Goal: Transaction & Acquisition: Purchase product/service

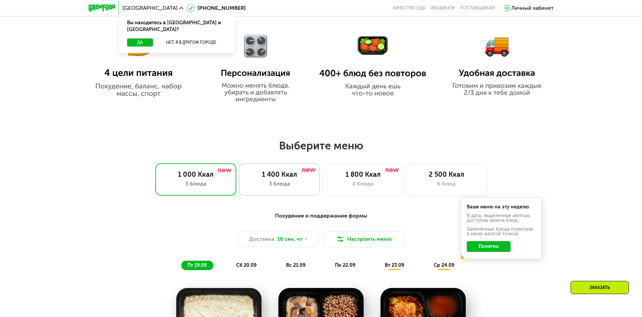
scroll to position [472, 0]
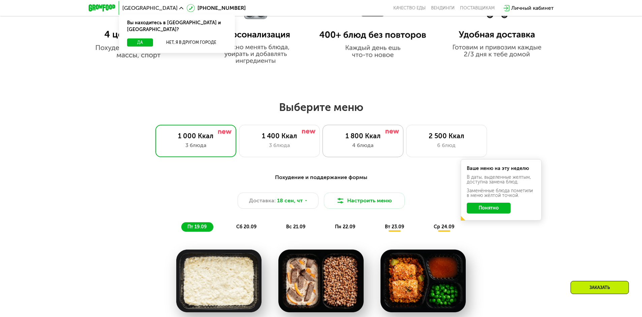
click at [332, 154] on div "1 800 Ккал 4 блюда" at bounding box center [363, 141] width 81 height 32
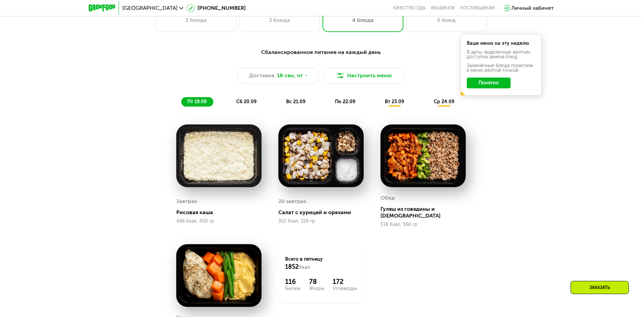
scroll to position [607, 0]
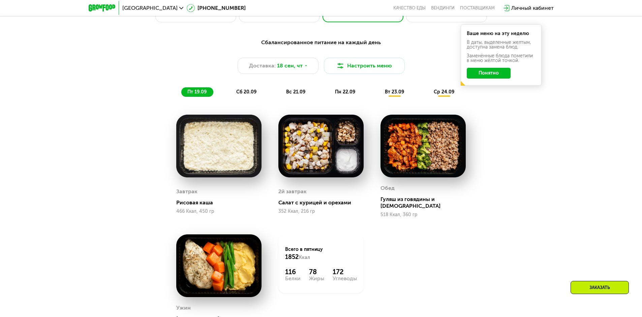
click at [403, 94] on span "вт 23.09" at bounding box center [394, 92] width 19 height 6
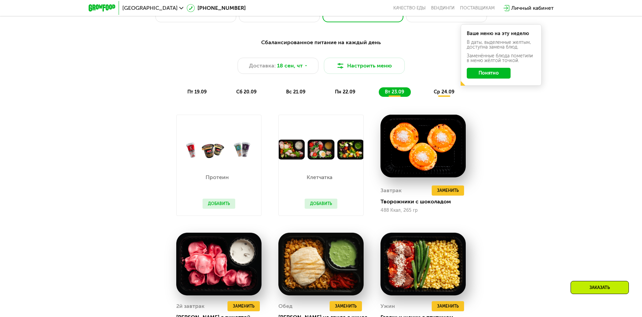
click at [345, 94] on span "пн 22.09" at bounding box center [345, 92] width 20 height 6
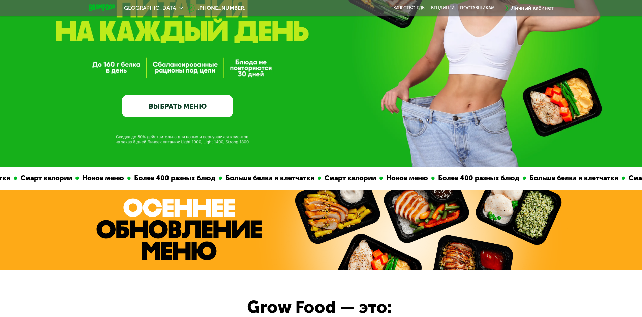
scroll to position [0, 0]
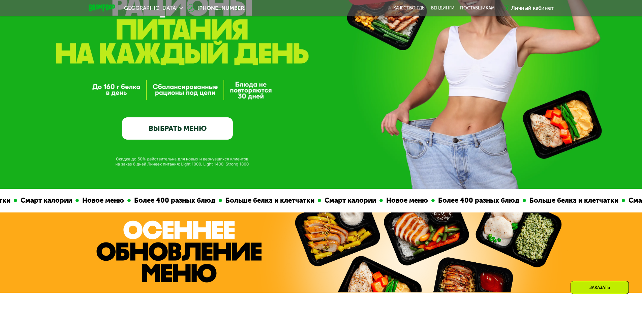
click at [183, 130] on link "ВЫБРАТЬ МЕНЮ" at bounding box center [177, 128] width 111 height 22
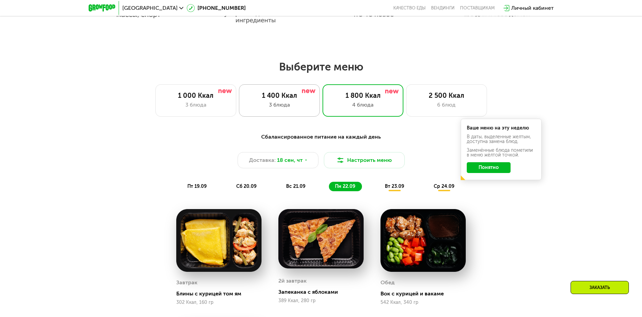
scroll to position [559, 0]
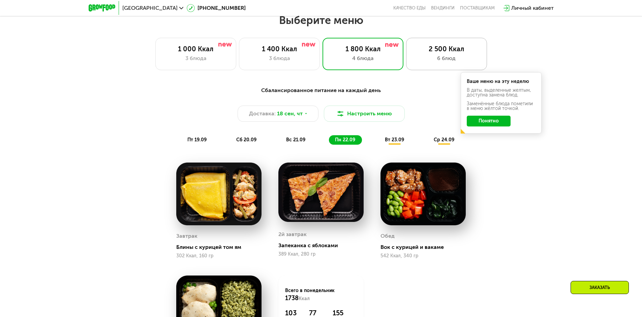
click at [436, 52] on div "2 500 Ккал" at bounding box center [446, 49] width 67 height 8
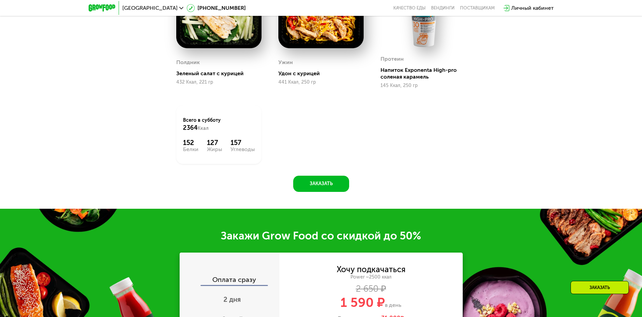
scroll to position [795, 0]
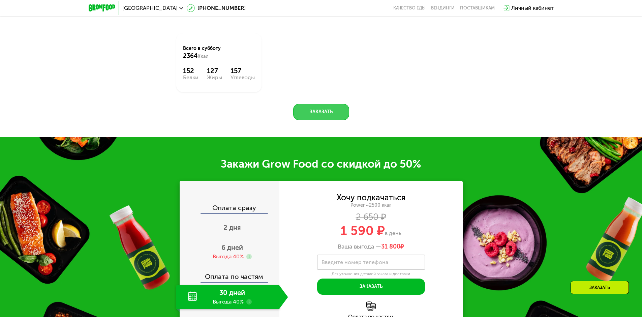
click at [325, 120] on button "Заказать" at bounding box center [321, 112] width 56 height 16
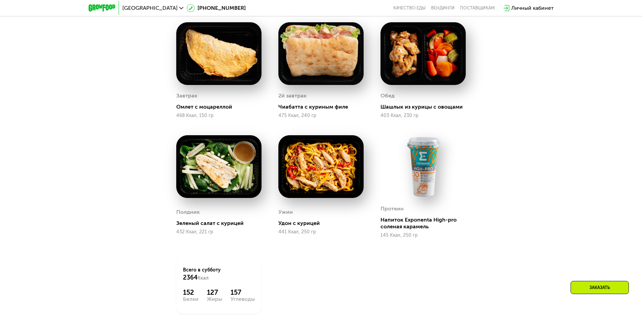
scroll to position [790, 0]
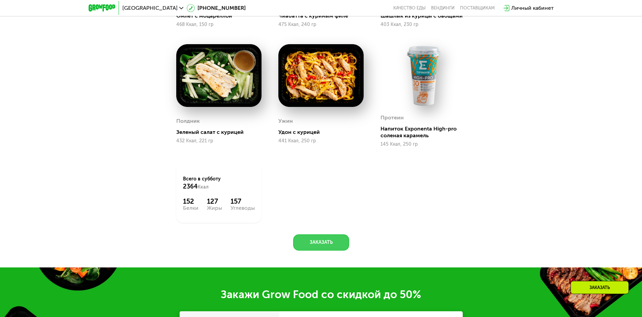
click at [339, 240] on button "Заказать" at bounding box center [321, 242] width 56 height 16
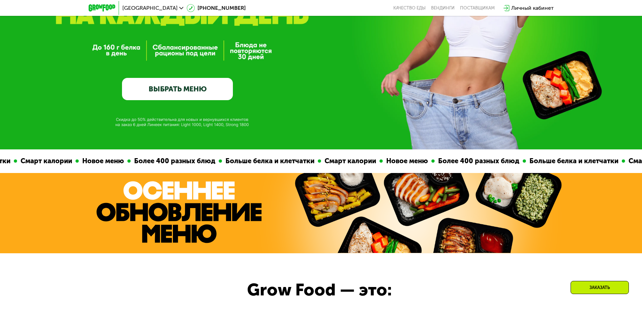
scroll to position [116, 0]
